Goal: Transaction & Acquisition: Purchase product/service

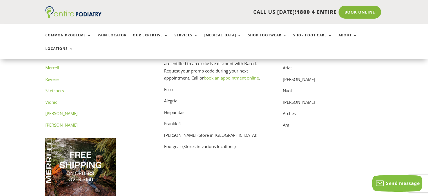
scroll to position [2884, 0]
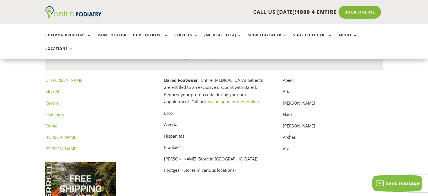
click at [170, 109] on p "Ecco" at bounding box center [214, 115] width 100 height 12
copy p "Ecco"
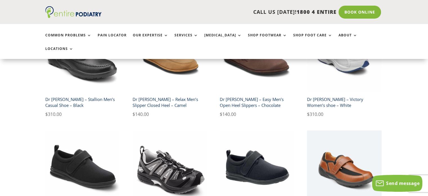
scroll to position [966, 0]
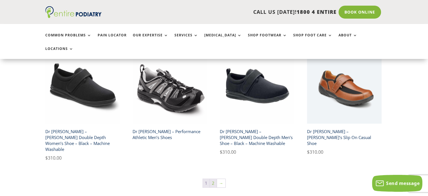
click at [213, 178] on link "2" at bounding box center [213, 182] width 7 height 8
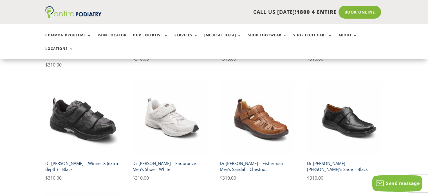
scroll to position [249, 0]
